Goal: Task Accomplishment & Management: Use online tool/utility

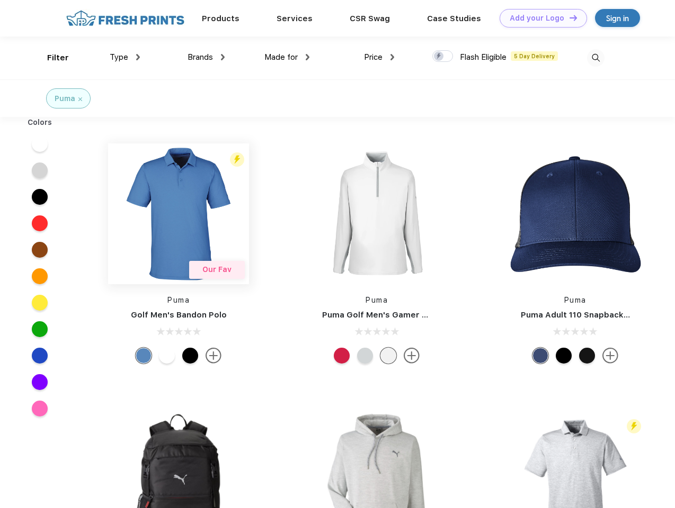
scroll to position [1, 0]
click at [539, 18] on link "Add your Logo Design Tool" at bounding box center [542, 18] width 87 height 19
click at [0, 0] on div "Design Tool" at bounding box center [0, 0] width 0 height 0
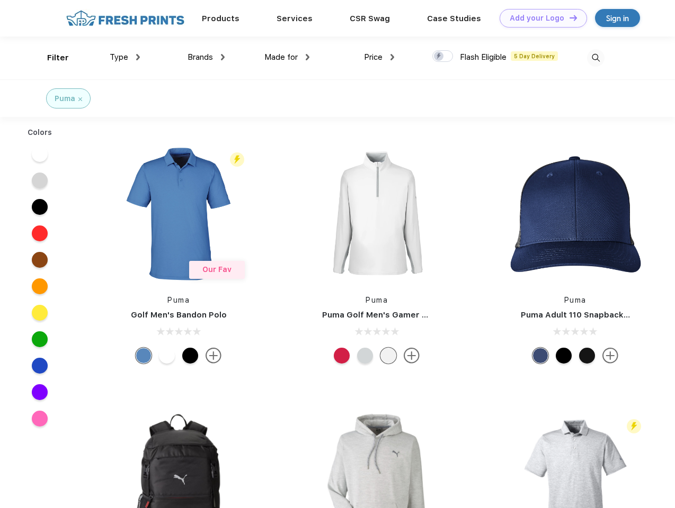
click at [568, 17] on link "Add your Logo Design Tool" at bounding box center [542, 18] width 87 height 19
click at [51, 58] on div "Filter" at bounding box center [58, 58] width 22 height 12
click at [125, 57] on span "Type" at bounding box center [119, 57] width 19 height 10
click at [206, 57] on span "Brands" at bounding box center [199, 57] width 25 height 10
click at [287, 57] on span "Made for" at bounding box center [280, 57] width 33 height 10
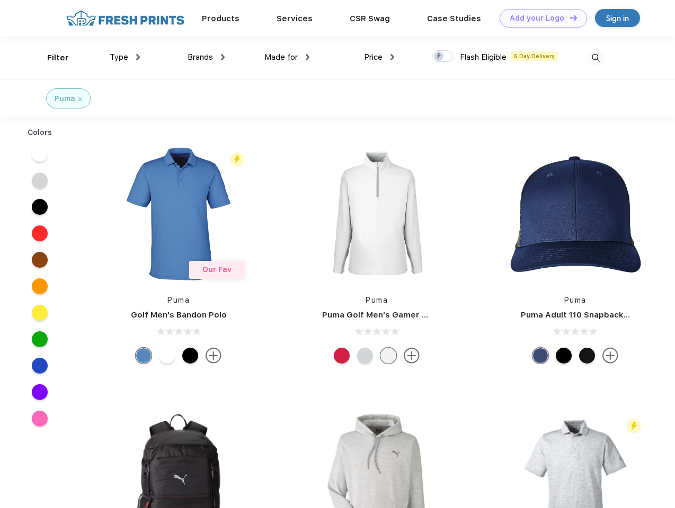
click at [379, 57] on span "Price" at bounding box center [373, 57] width 19 height 10
click at [443, 57] on div at bounding box center [442, 56] width 21 height 12
click at [439, 57] on input "checkbox" at bounding box center [435, 53] width 7 height 7
click at [595, 58] on img at bounding box center [595, 57] width 17 height 17
